Goal: Transaction & Acquisition: Purchase product/service

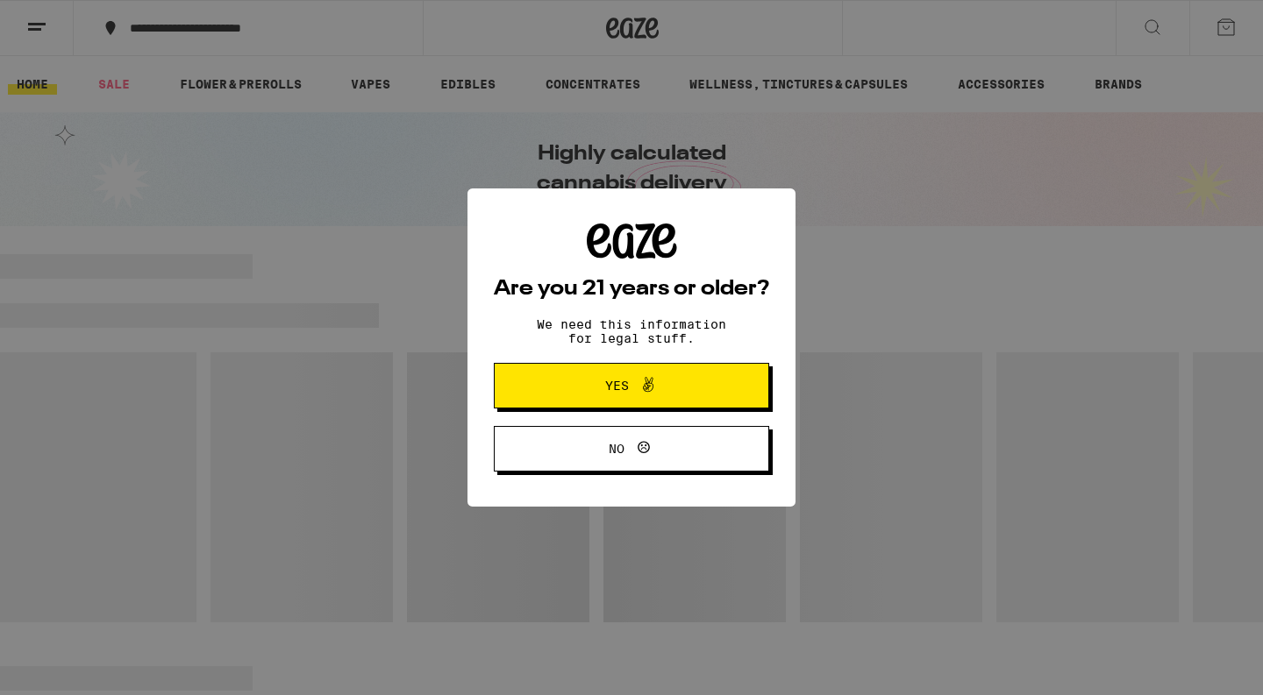
click at [668, 391] on span "Yes" at bounding box center [631, 385] width 133 height 23
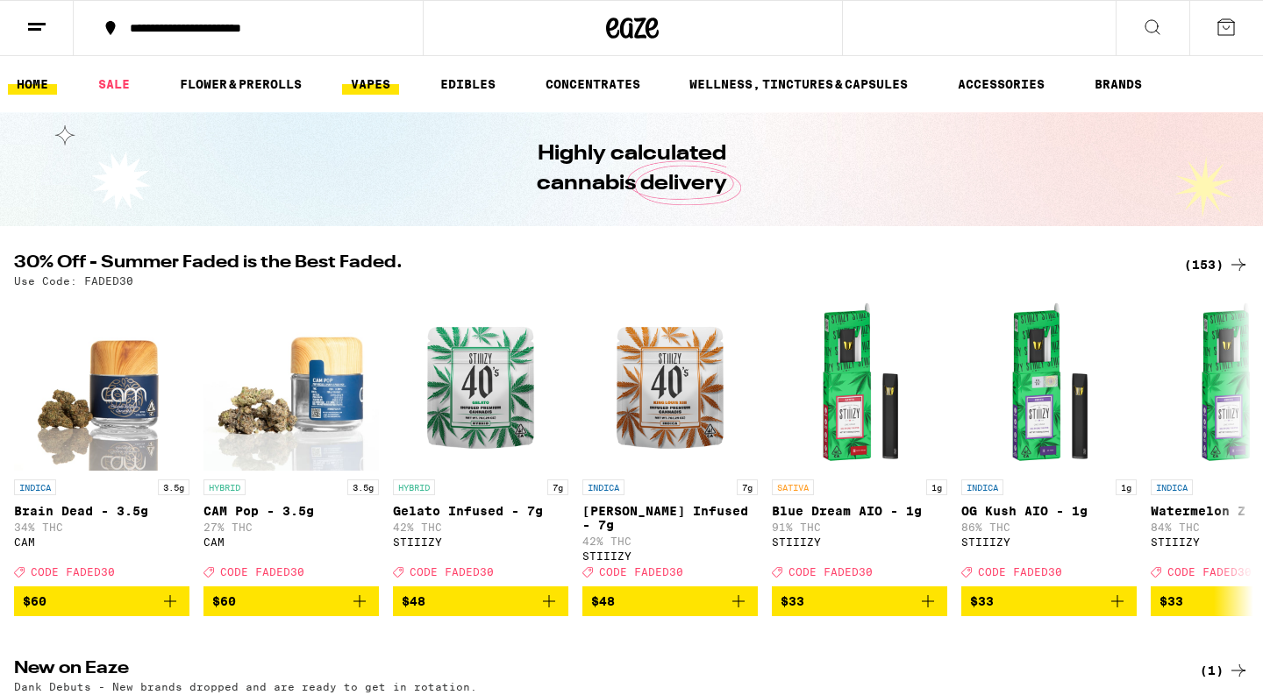
click at [379, 75] on link "VAPES" at bounding box center [370, 84] width 57 height 21
click at [373, 82] on link "VAPES" at bounding box center [370, 84] width 57 height 21
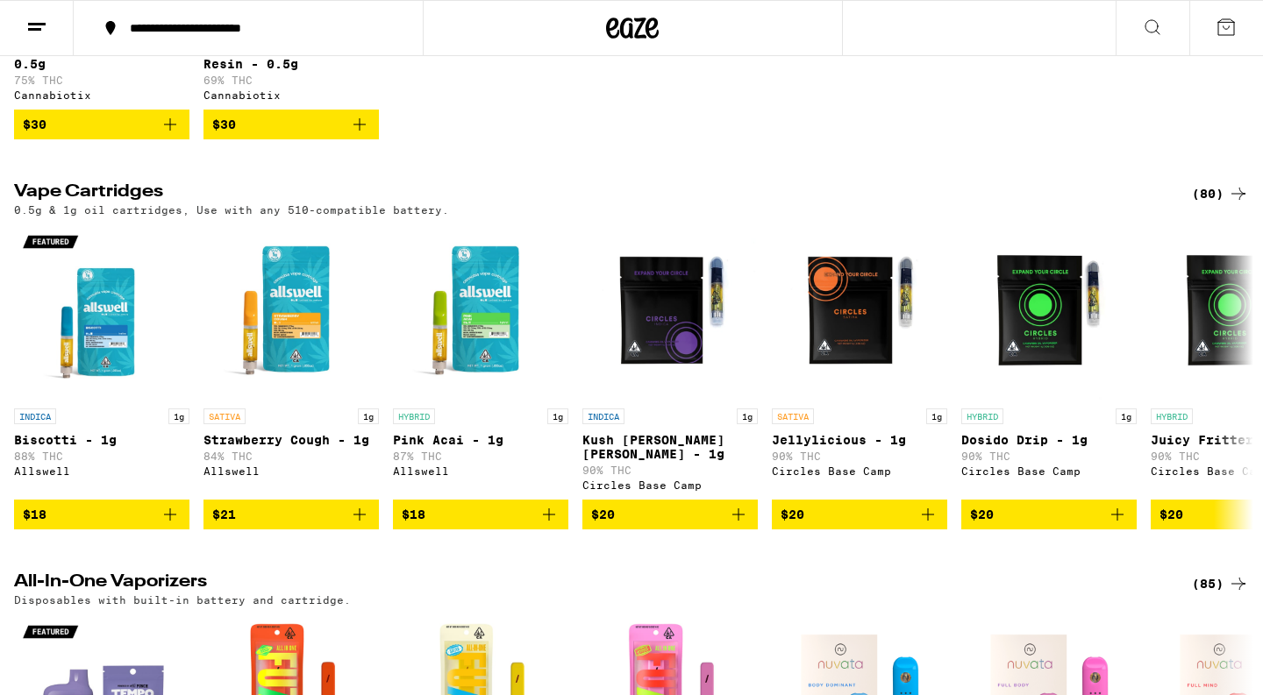
scroll to position [432, 0]
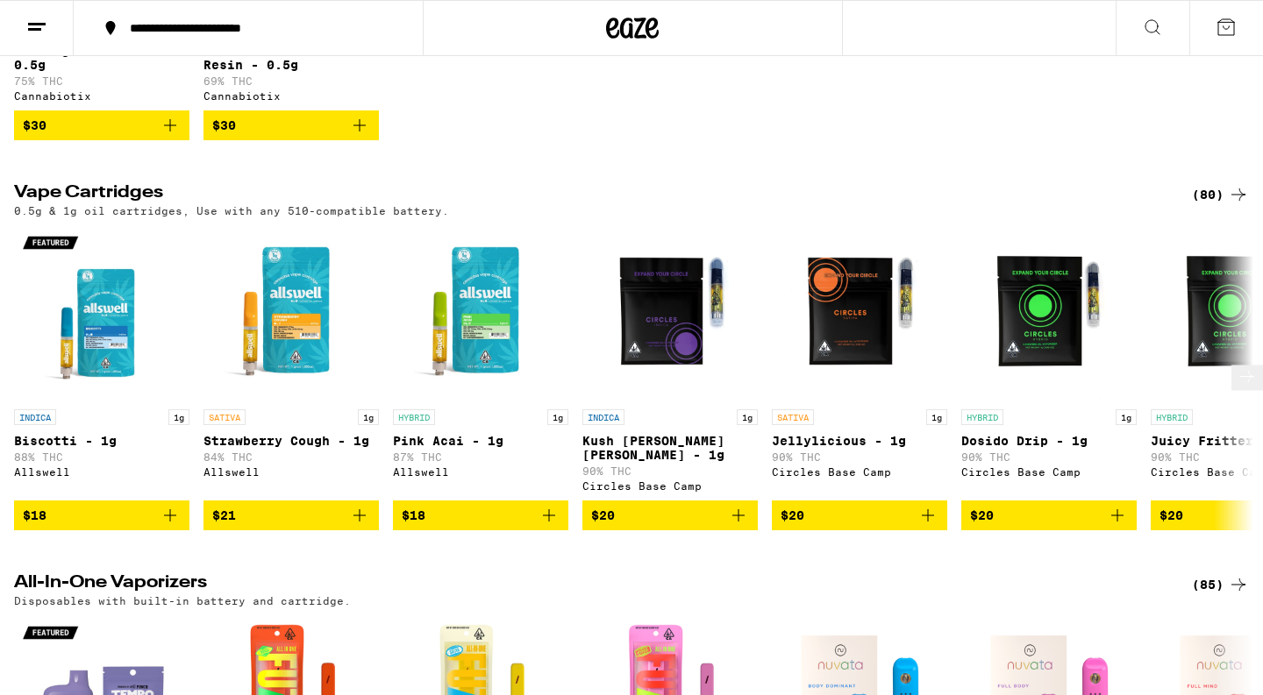
click at [886, 330] on img "Open page for Jellylicious - 1g from Circles Base Camp" at bounding box center [859, 312] width 175 height 175
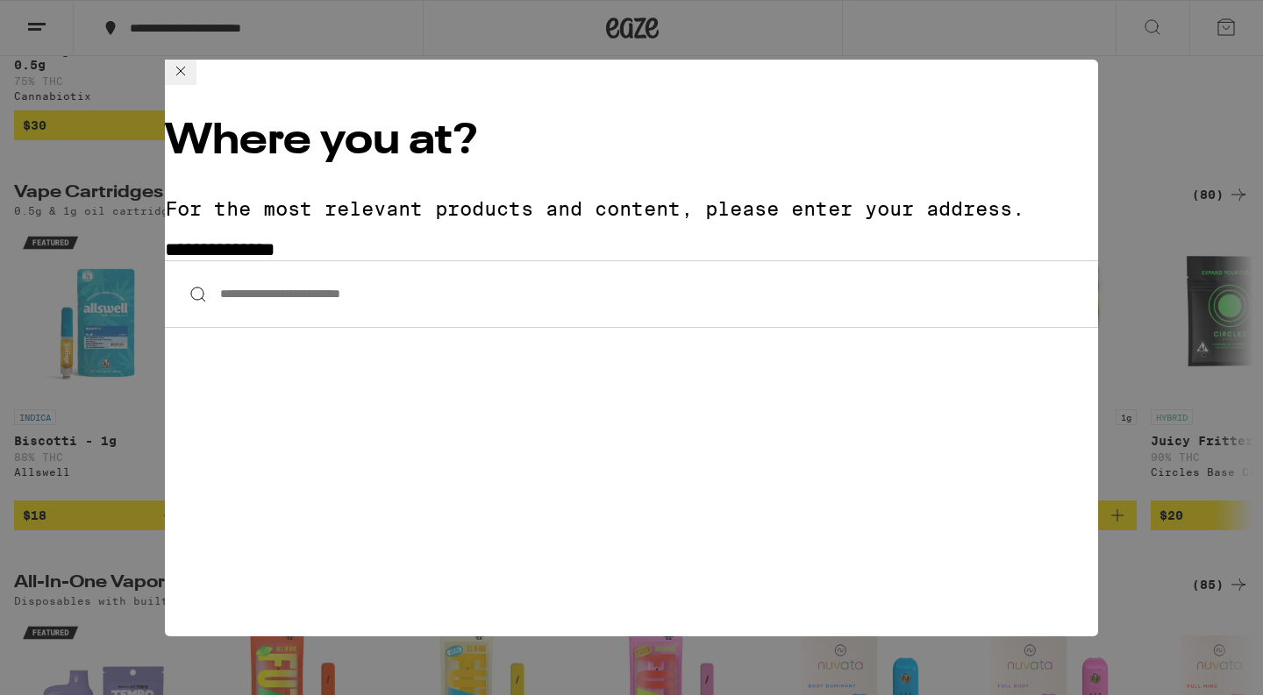
click at [266, 260] on input "**********" at bounding box center [631, 294] width 933 height 68
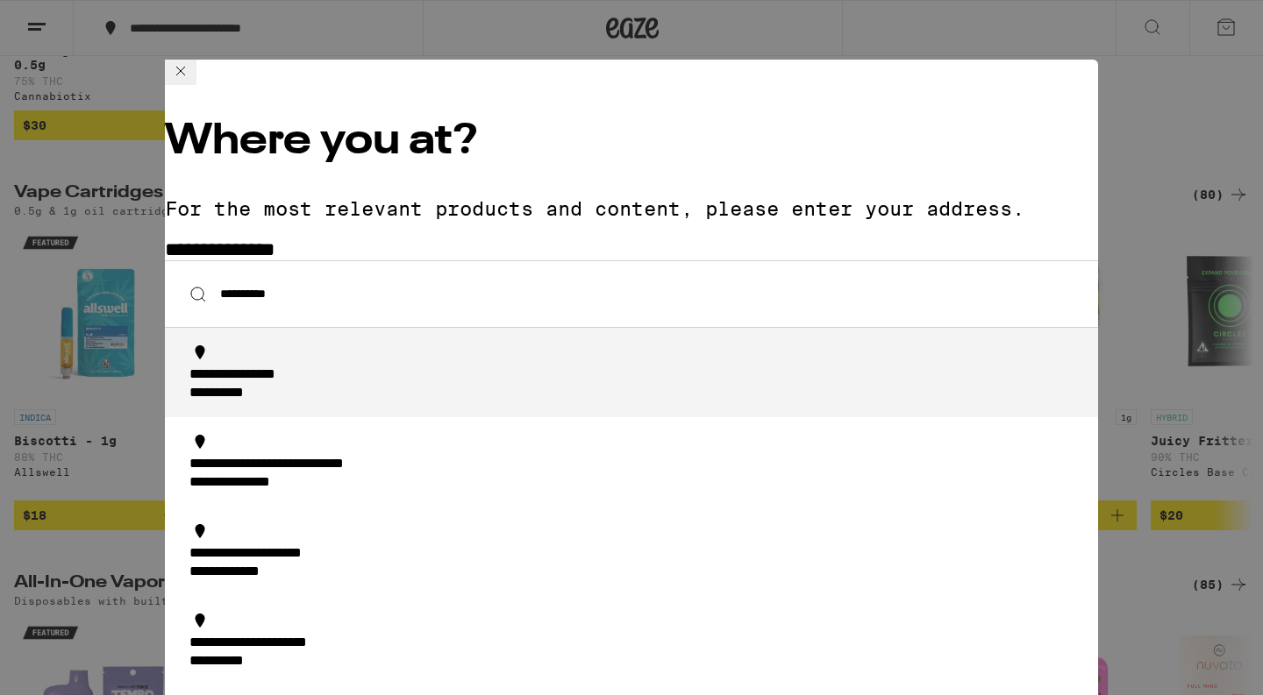
click at [263, 366] on div "**********" at bounding box center [261, 375] width 145 height 18
type input "**********"
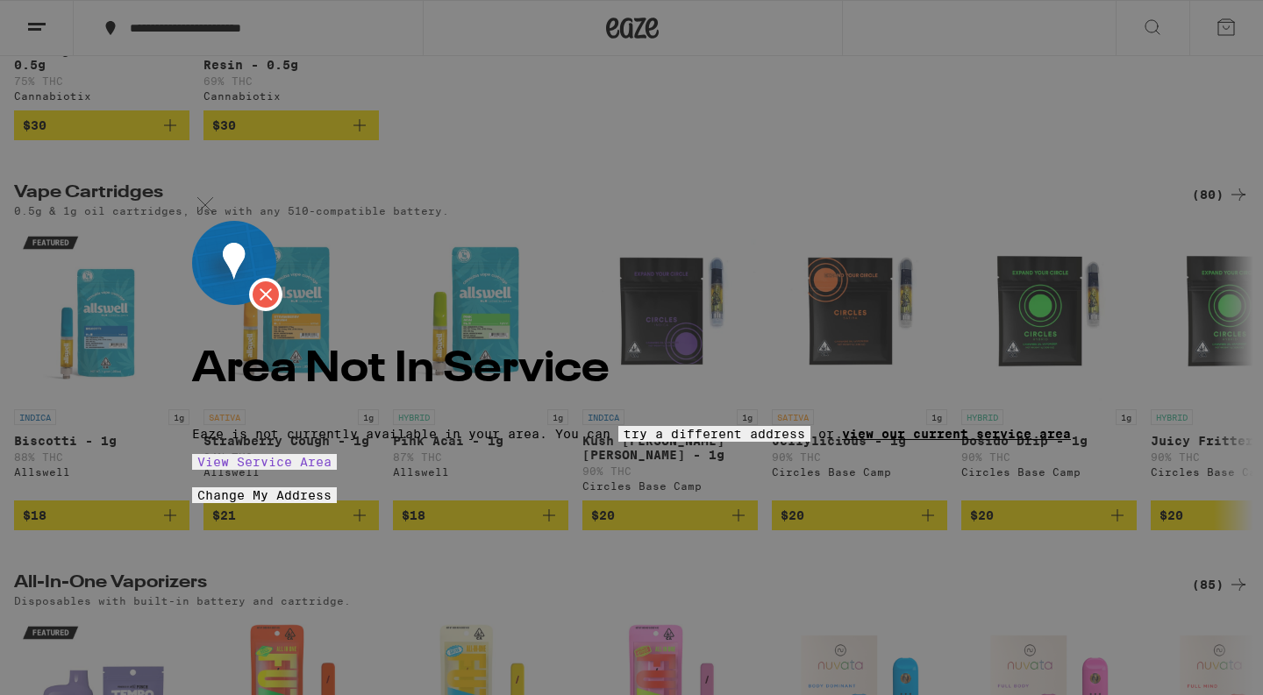
click at [842, 427] on link "view our current service area" at bounding box center [956, 434] width 229 height 14
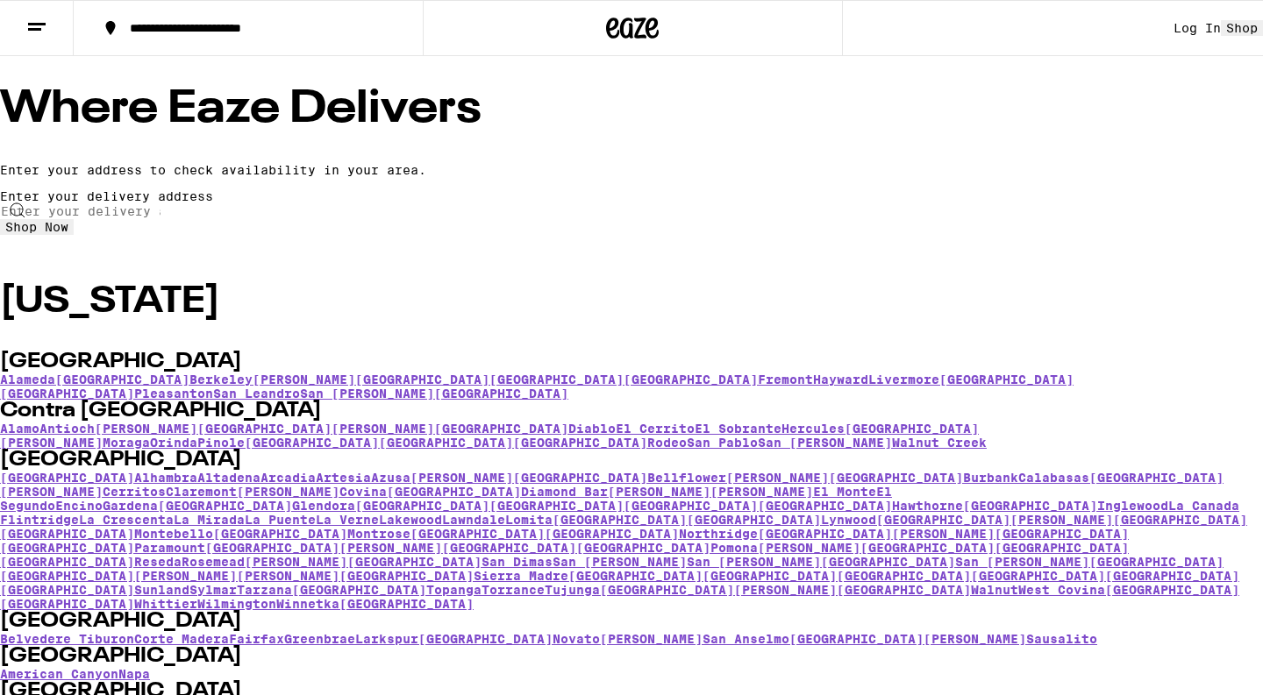
click at [161, 219] on input "text" at bounding box center [80, 211] width 161 height 16
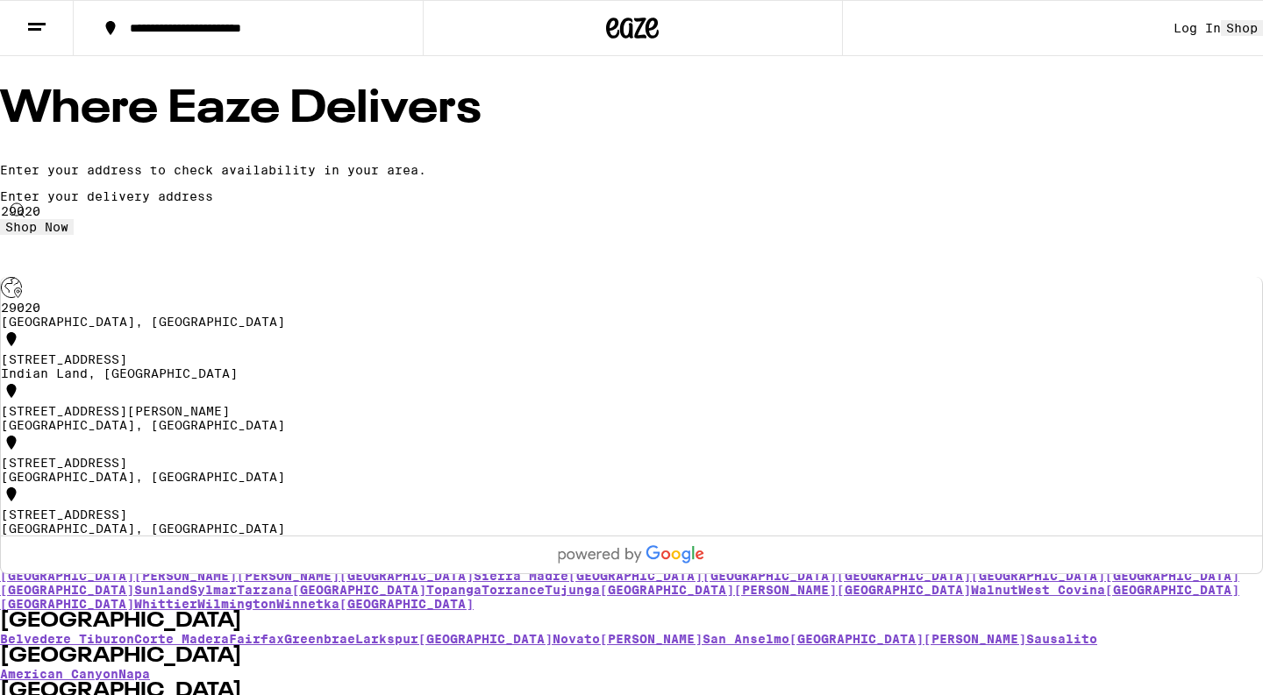
click at [593, 329] on div "29020 [GEOGRAPHIC_DATA], [GEOGRAPHIC_DATA]" at bounding box center [631, 315] width 1261 height 28
type input "[GEOGRAPHIC_DATA], SC 29020"
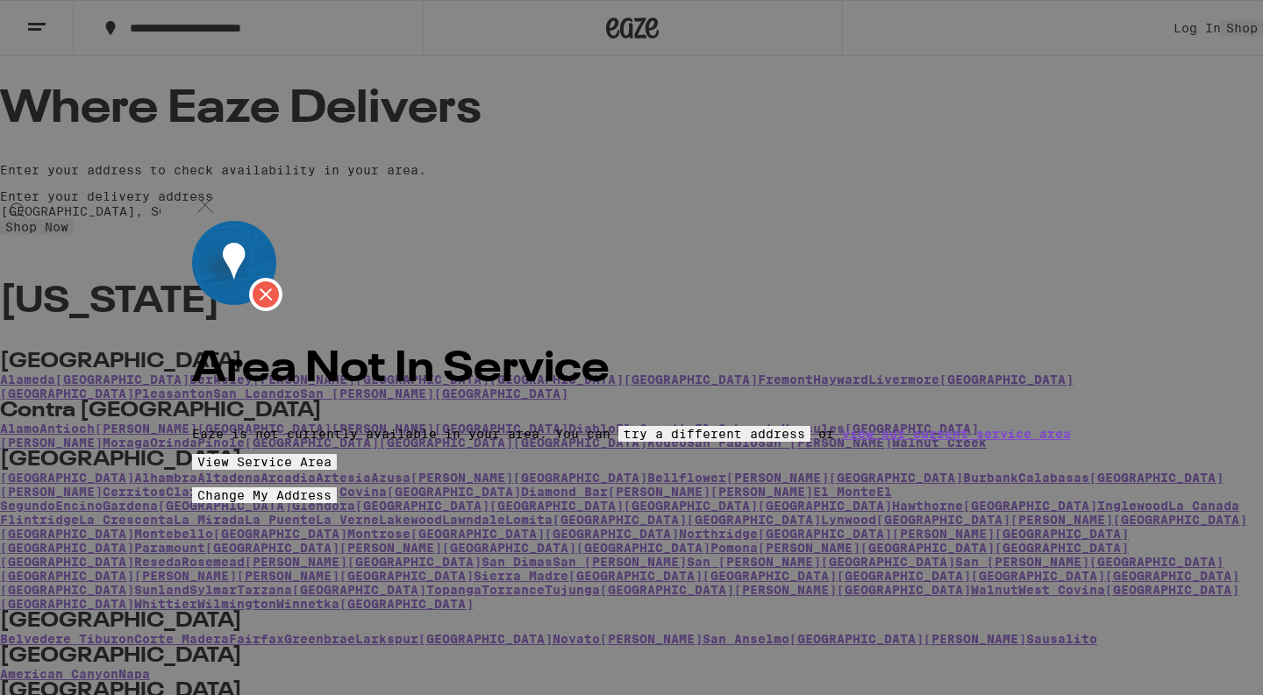
click at [331, 465] on span "View Service Area" at bounding box center [264, 462] width 134 height 14
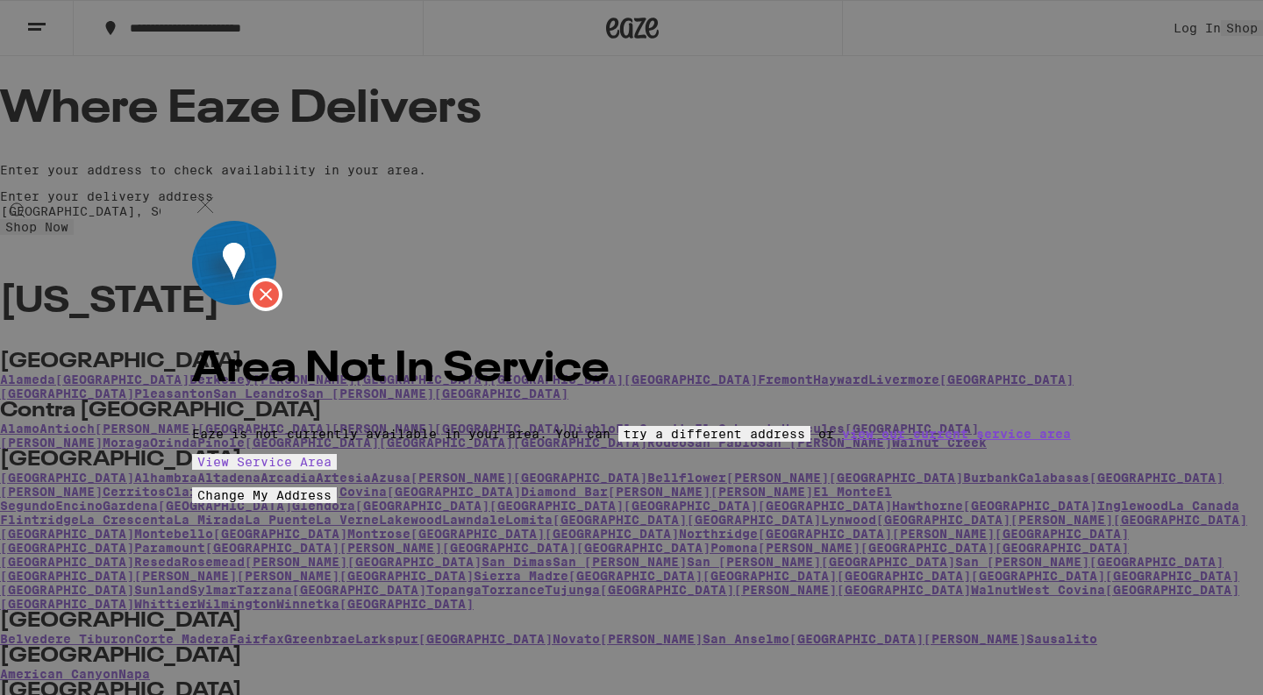
click at [218, 192] on img at bounding box center [205, 205] width 26 height 26
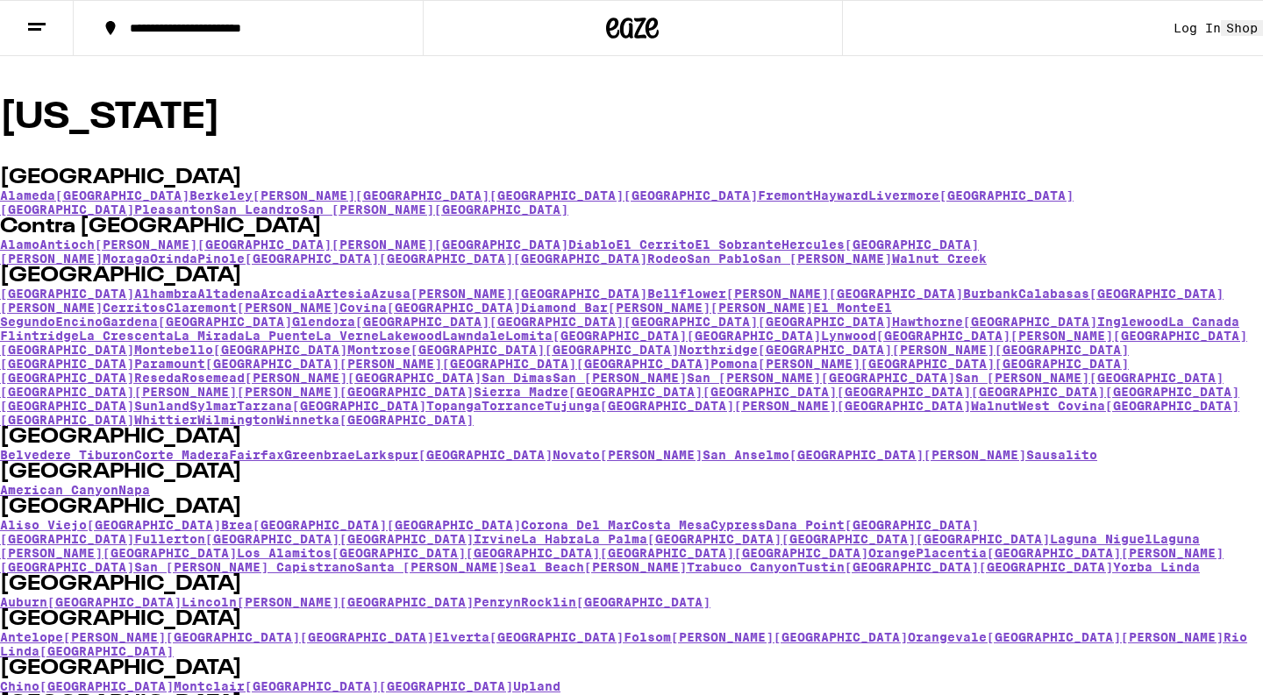
scroll to position [71, 0]
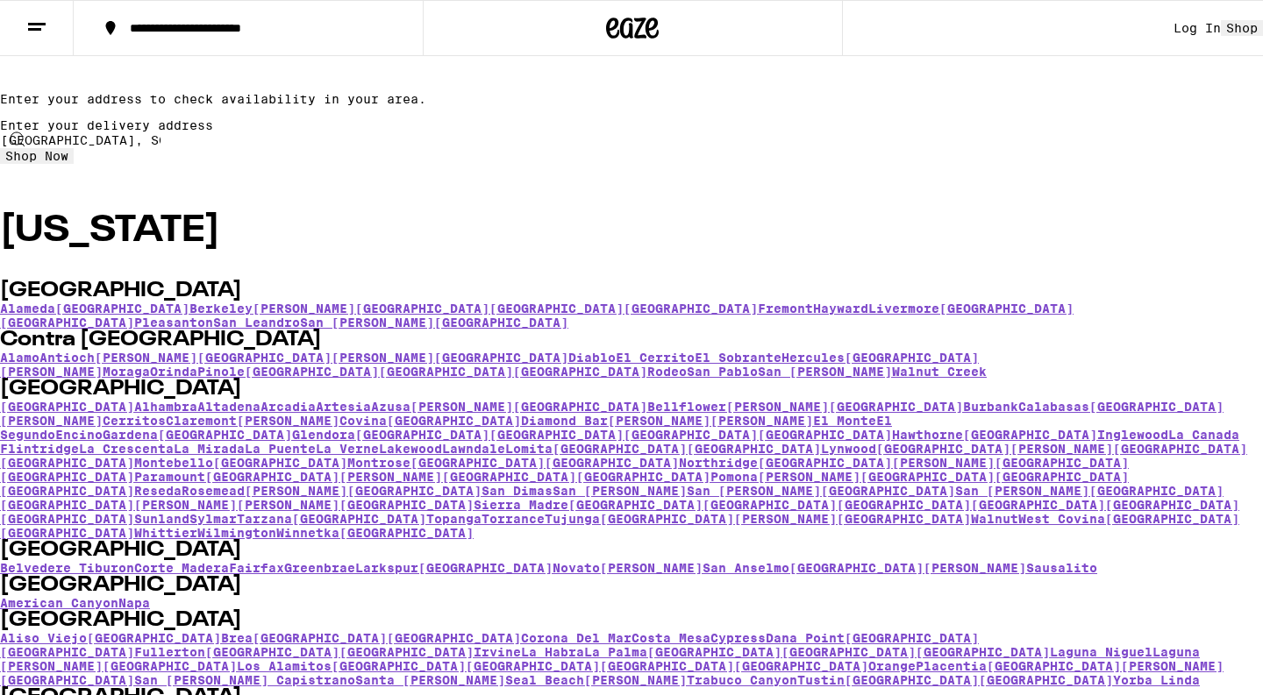
click at [68, 163] on span "Shop Now" at bounding box center [36, 156] width 63 height 14
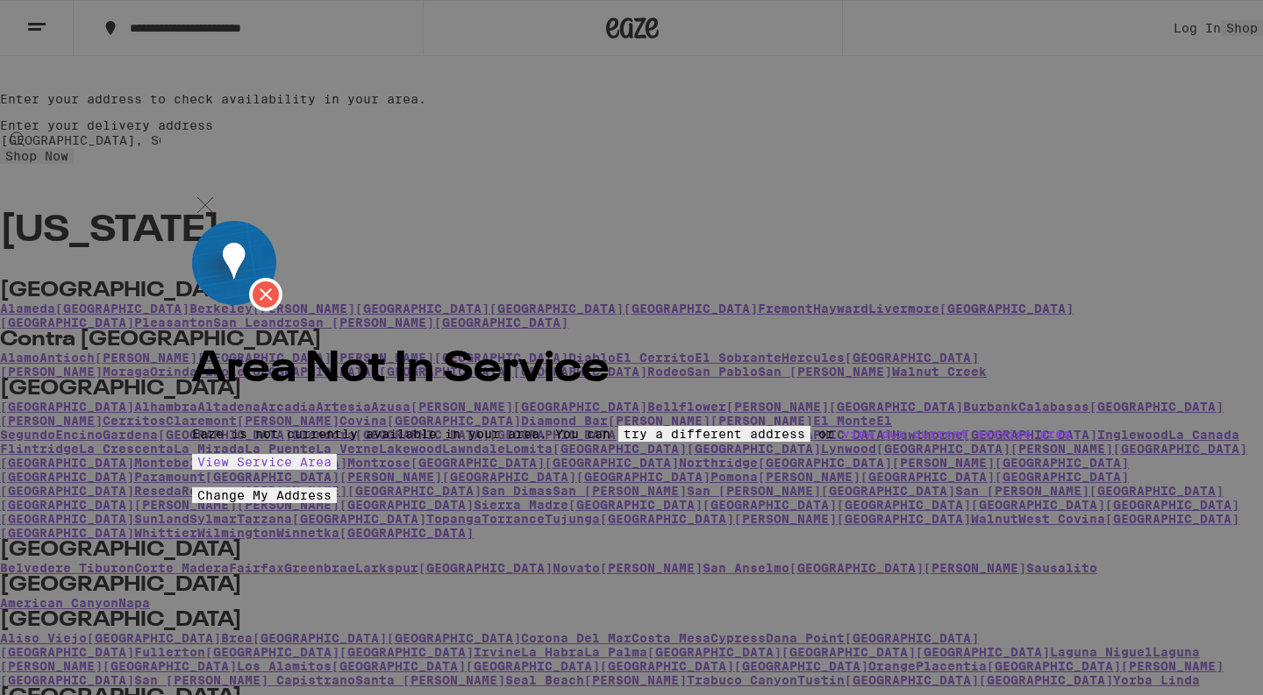
click at [331, 502] on span "Change My Address" at bounding box center [264, 495] width 134 height 14
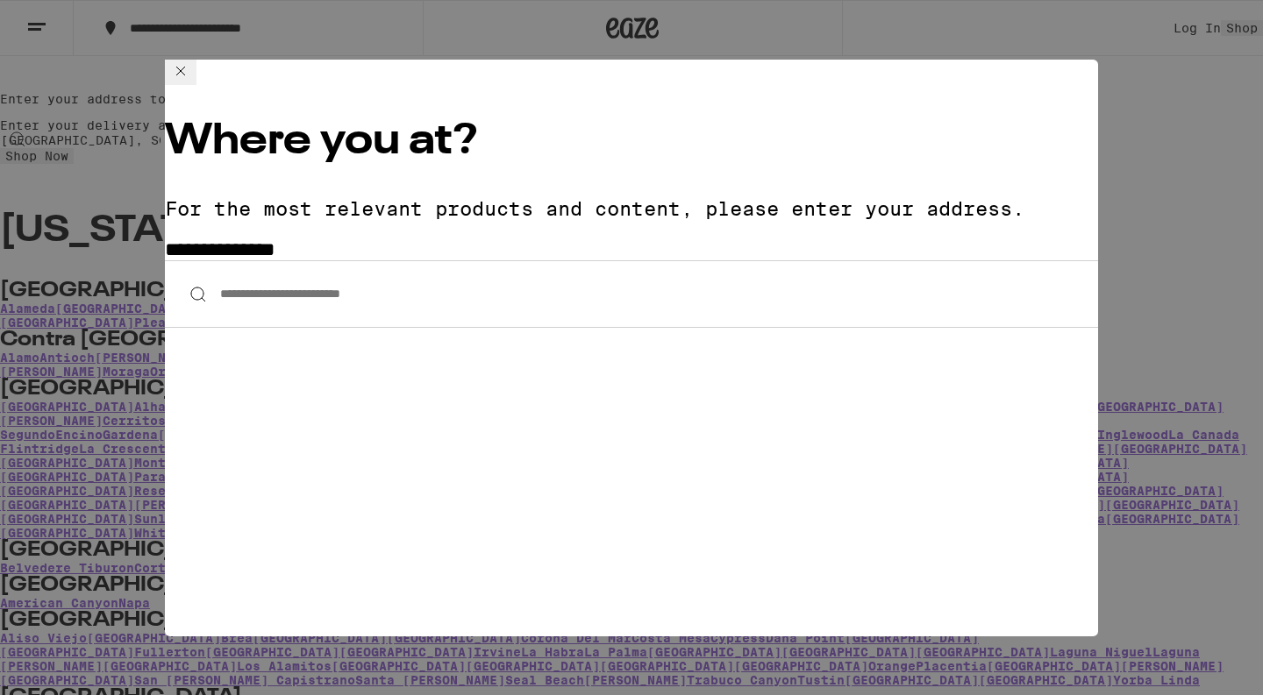
click at [191, 82] on icon at bounding box center [180, 70] width 21 height 21
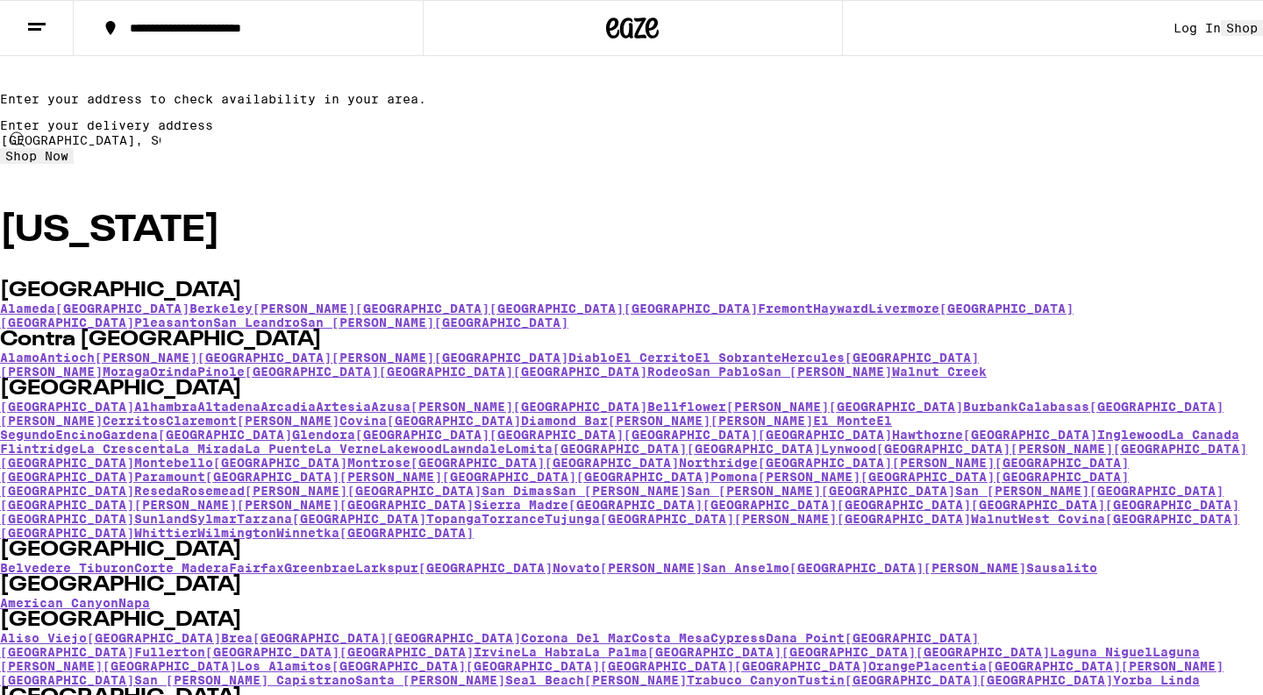
scroll to position [0, 0]
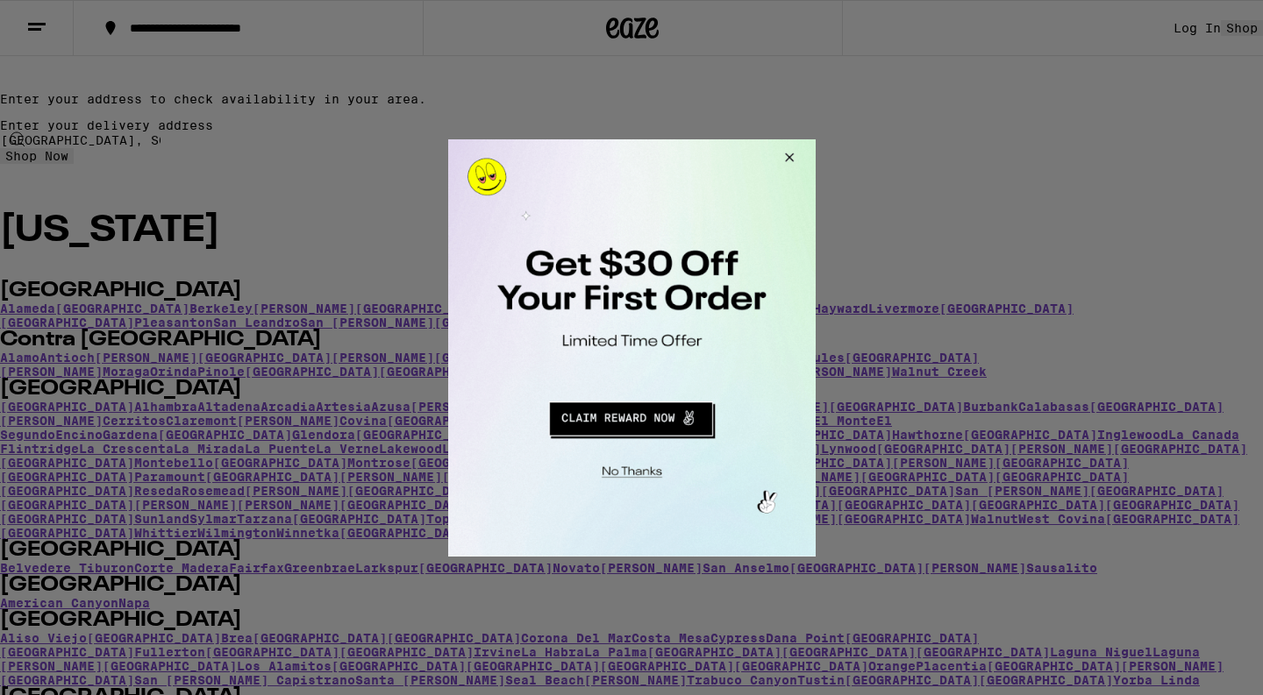
click at [42, 32] on div at bounding box center [631, 347] width 1263 height 695
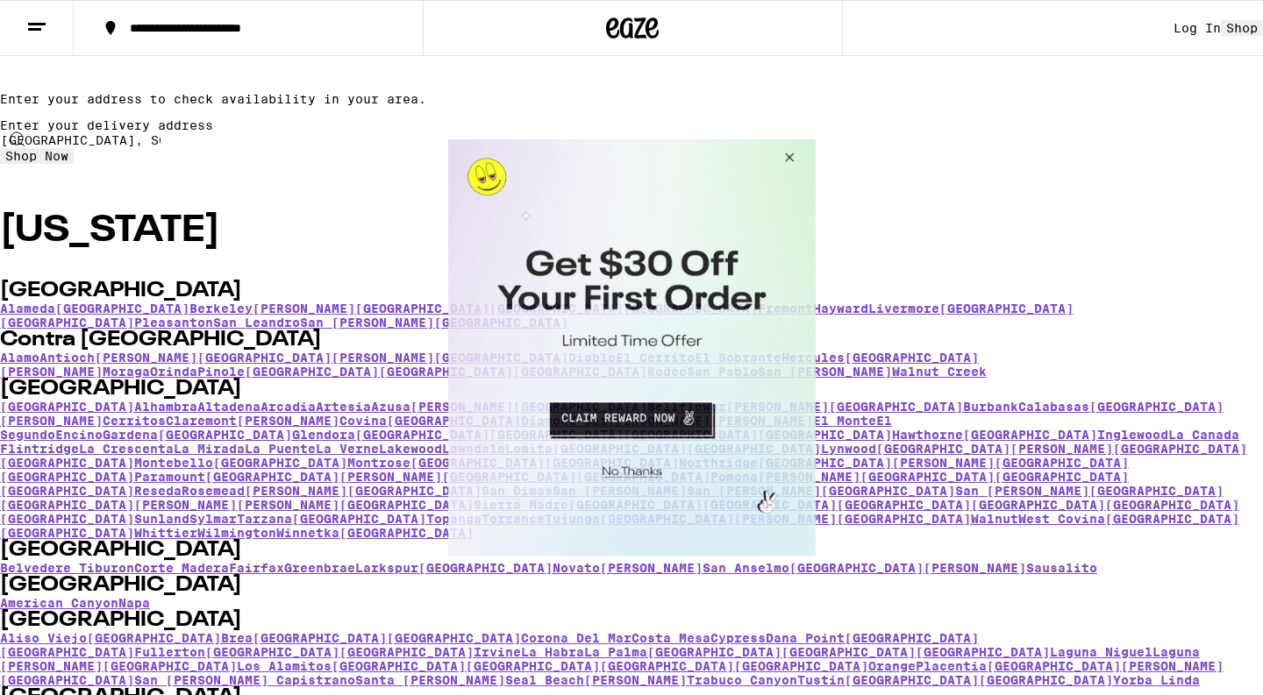
click at [793, 151] on button "Close Modal" at bounding box center [785, 160] width 47 height 42
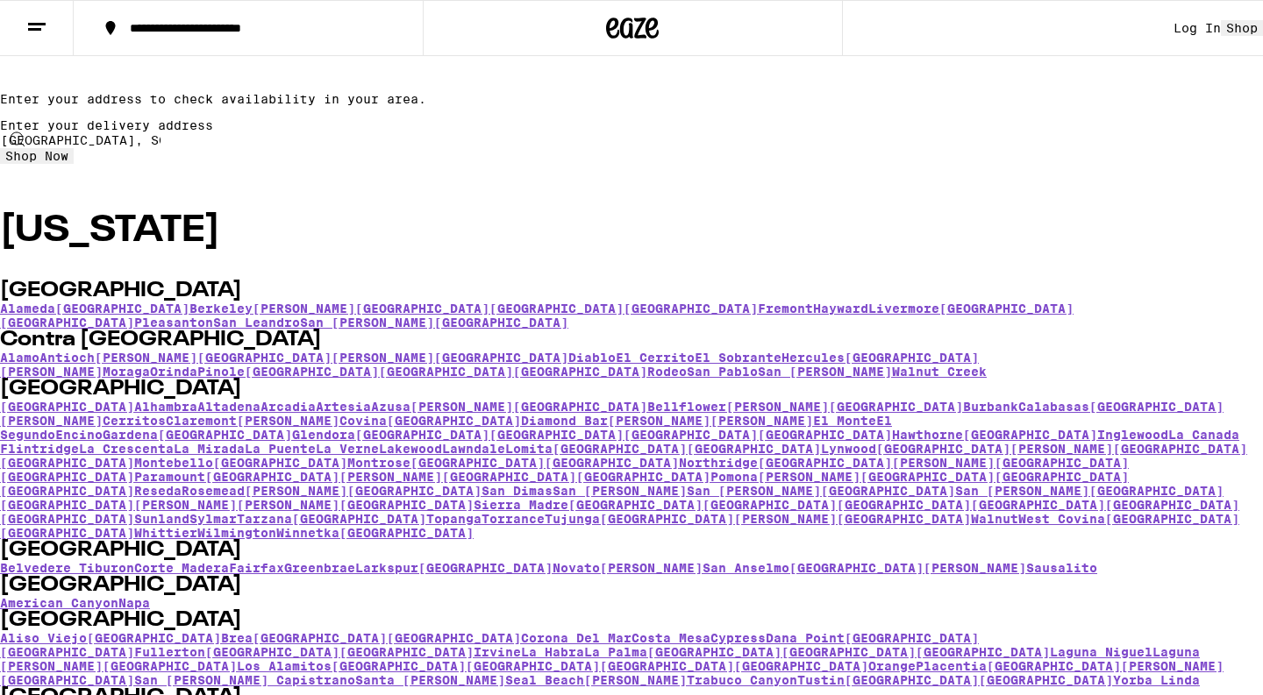
click at [51, 29] on button at bounding box center [37, 28] width 74 height 55
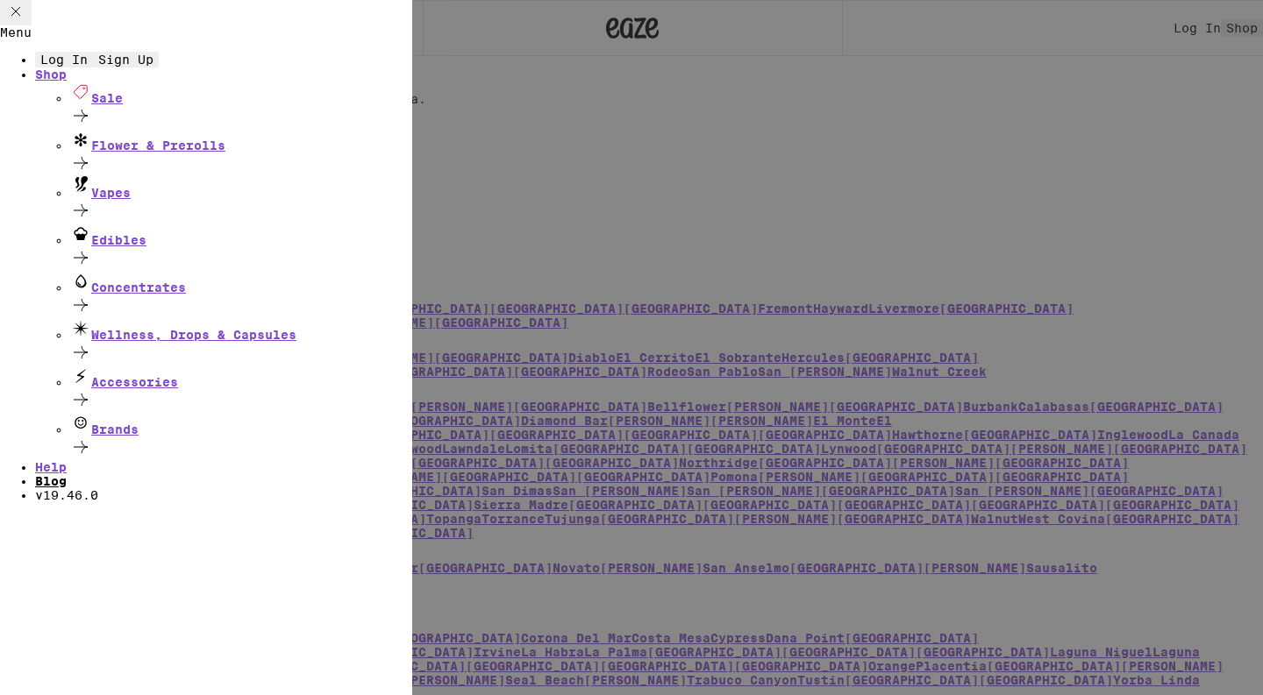
click at [118, 488] on div "Blog" at bounding box center [223, 481] width 377 height 14
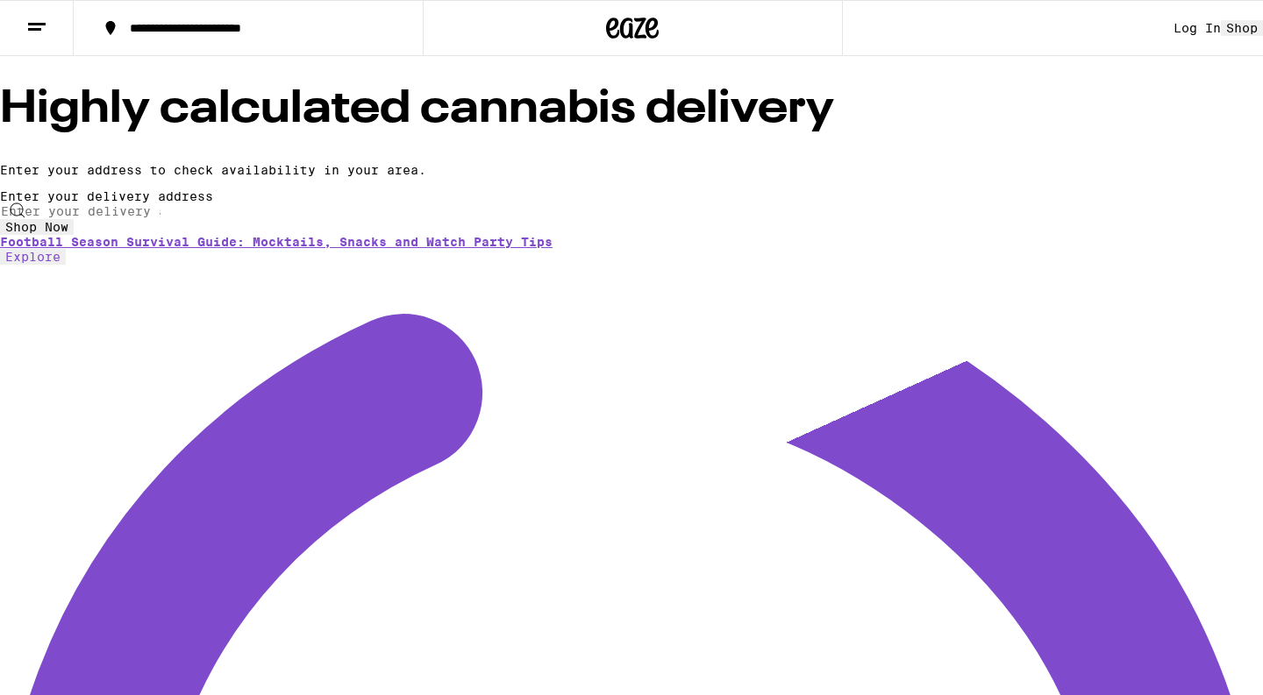
click at [55, 39] on button at bounding box center [37, 28] width 74 height 55
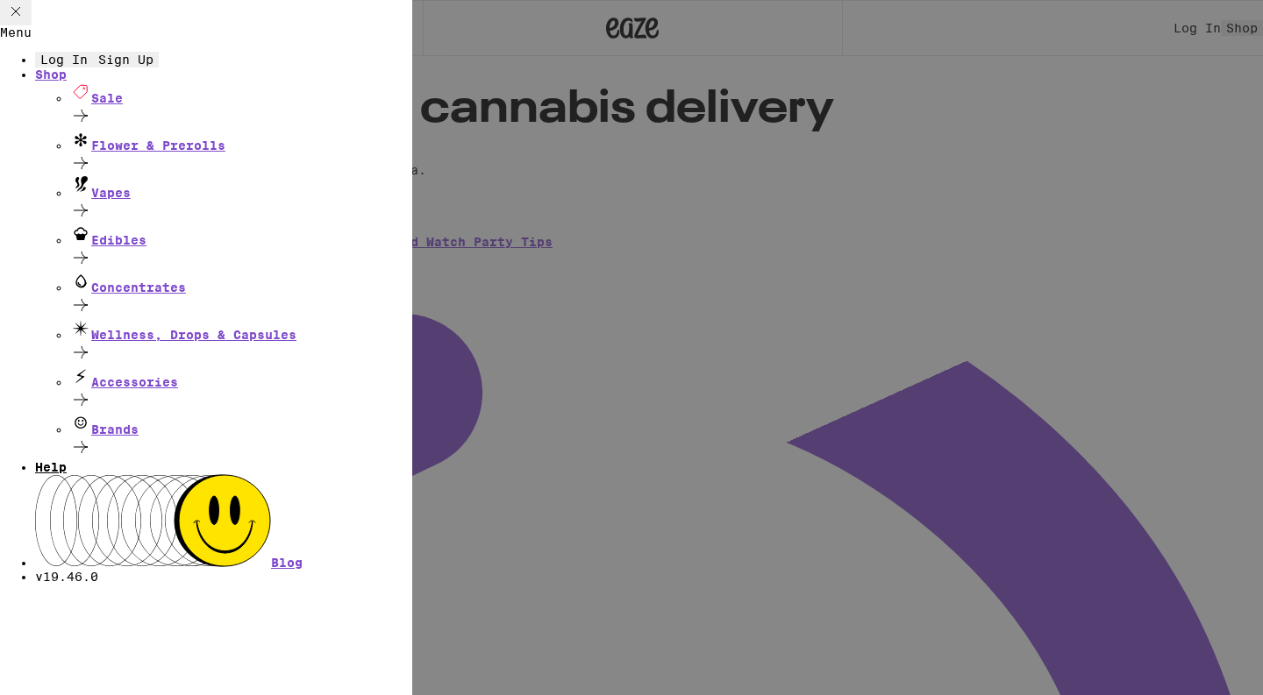
click at [67, 474] on link "Help" at bounding box center [51, 467] width 32 height 14
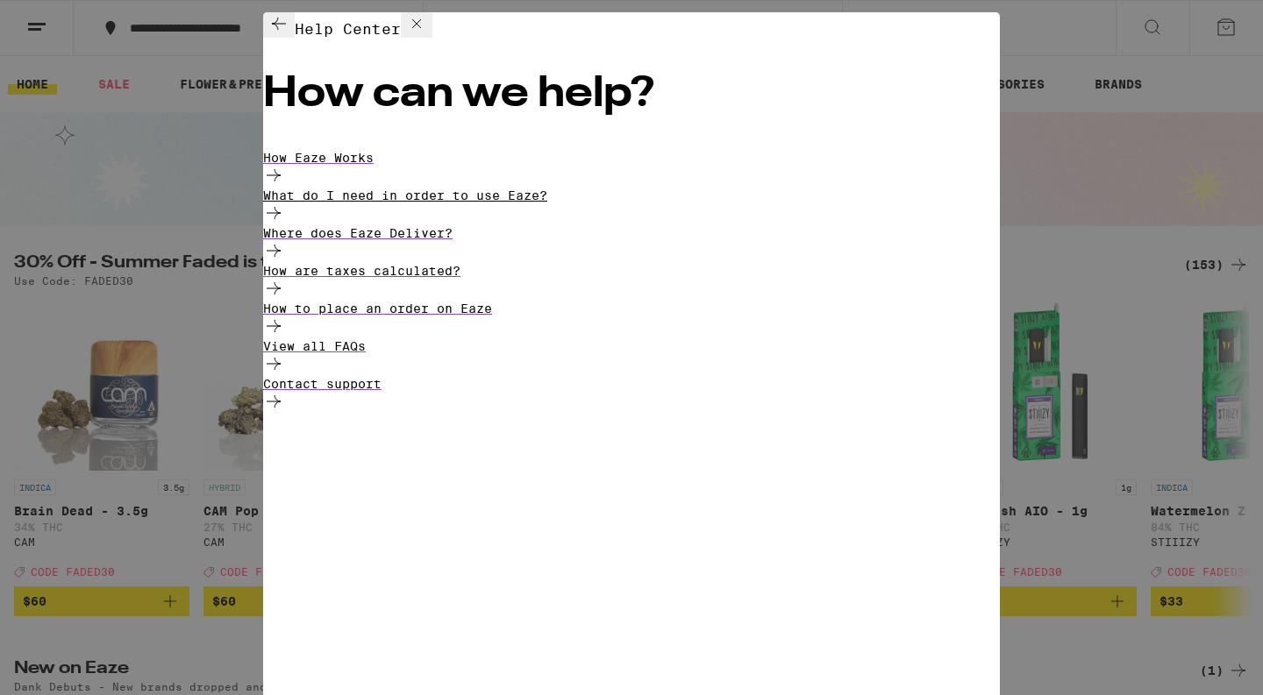
click at [573, 224] on div "What do I need in order to use Eaze?" at bounding box center [631, 208] width 736 height 38
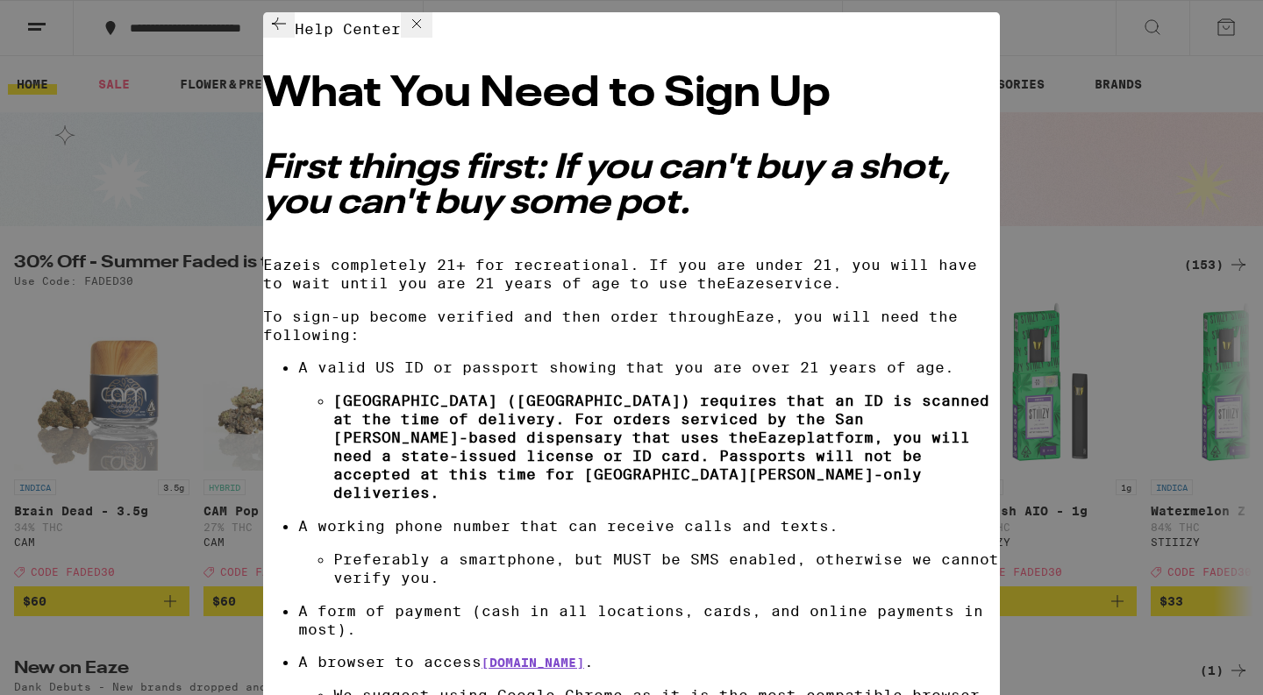
click at [287, 34] on icon at bounding box center [278, 23] width 21 height 21
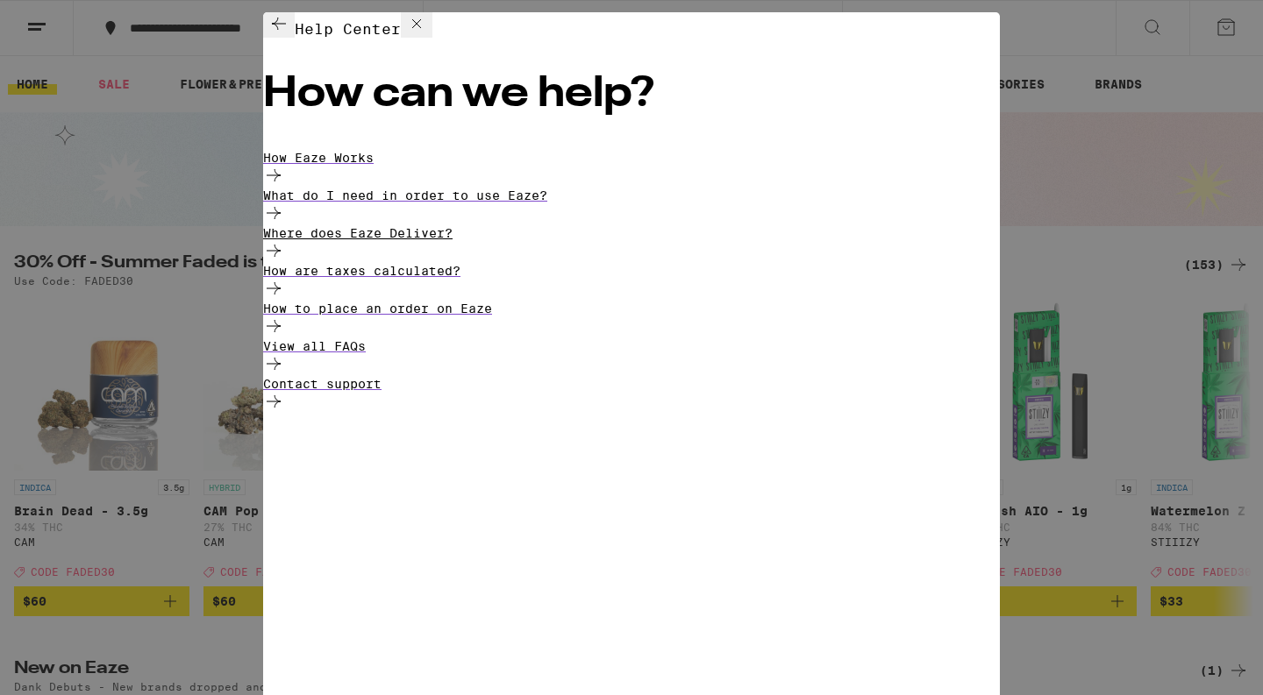
click at [588, 248] on div "Where does Eaze Deliver?" at bounding box center [631, 245] width 736 height 38
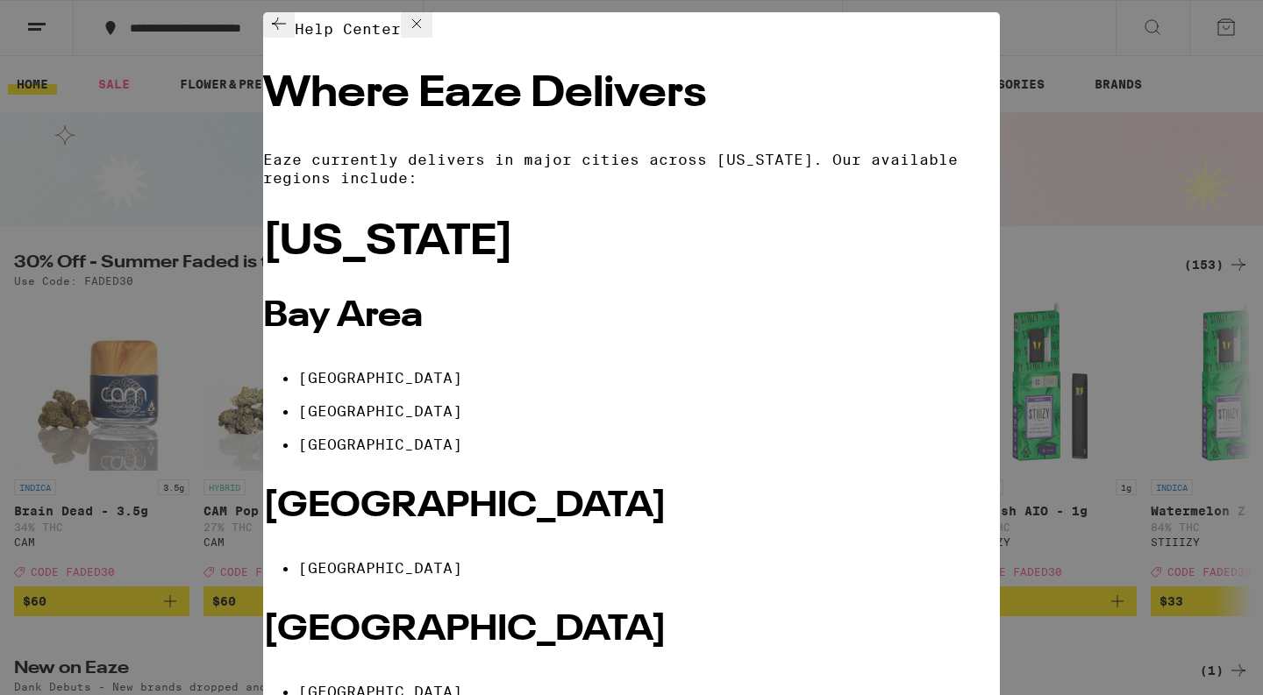
scroll to position [3, 0]
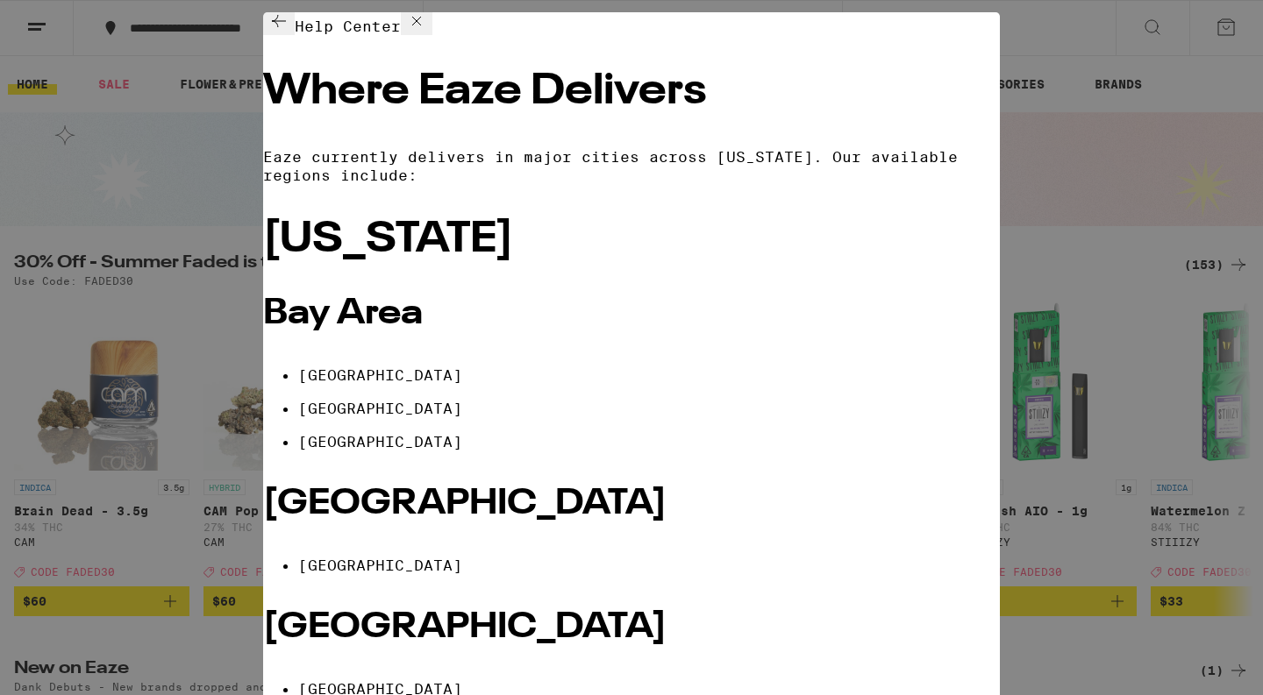
click at [427, 31] on icon at bounding box center [416, 21] width 21 height 21
